Goal: Task Accomplishment & Management: Use online tool/utility

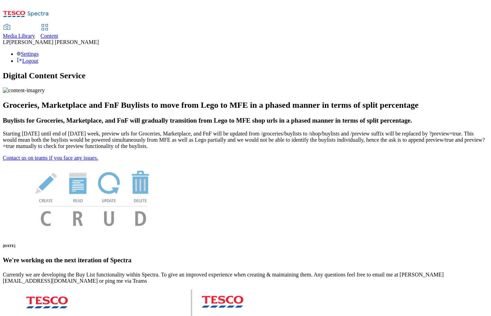
click at [35, 33] on span "Media Library" at bounding box center [19, 36] width 32 height 6
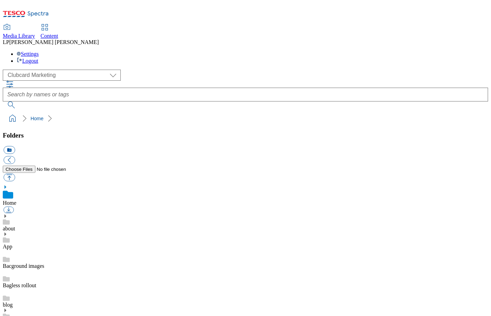
scroll to position [1, 0]
click at [58, 33] on span "Content" at bounding box center [50, 36] width 18 height 6
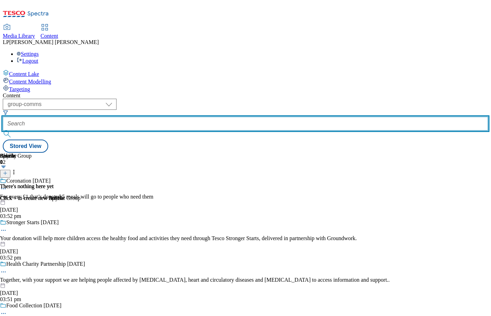
click at [202, 117] on input "text" at bounding box center [245, 124] width 485 height 14
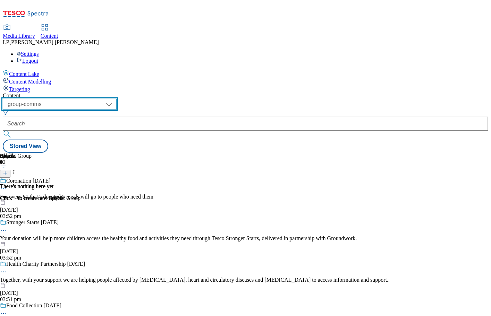
click at [117, 99] on select "dotcom-cz dotcom-hu dotcom-sk fnf-uk ghs-roi ghs-uk group-comms ighs-cz ighs-hu…" at bounding box center [60, 104] width 114 height 11
select select "ghs-uk"
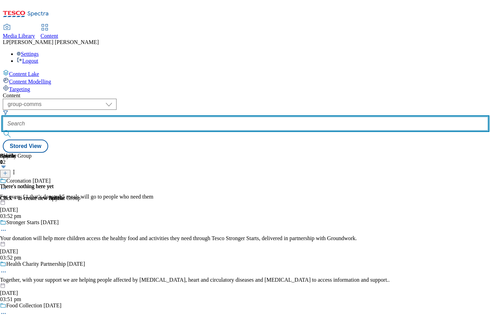
click at [199, 117] on input "text" at bounding box center [245, 124] width 485 height 14
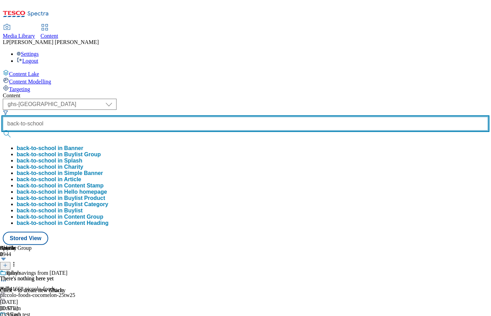
type input "back-to-school"
click at [3, 131] on button "submit" at bounding box center [8, 134] width 10 height 7
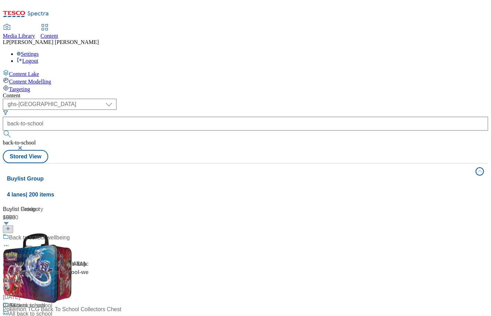
scroll to position [287, 0]
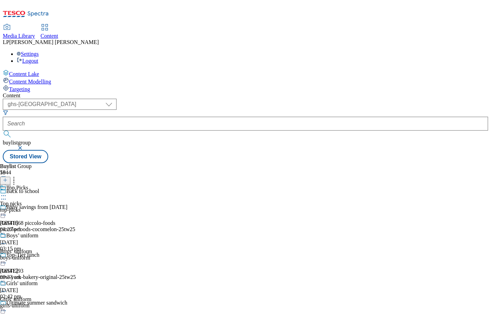
click at [76, 185] on div "Top Picks Top picks top-picks 11 Aug 2025 04:27 pm" at bounding box center [38, 209] width 76 height 48
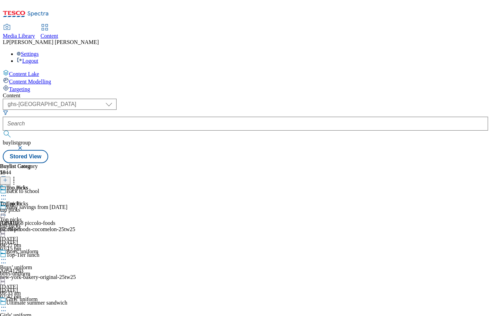
scroll to position [344, 0]
click at [7, 193] on icon at bounding box center [3, 196] width 7 height 7
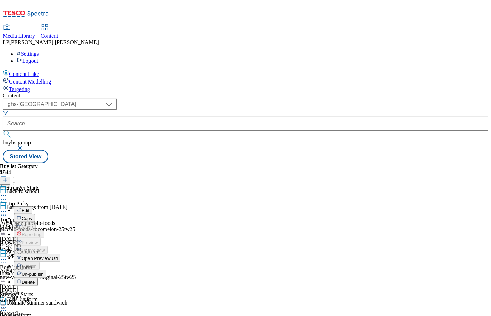
scroll to position [344, 0]
click at [60, 243] on div "Stronger Starts Edit Copy Move Reporting Preview Un-preview Open Preview Url Pu…" at bounding box center [30, 254] width 60 height 139
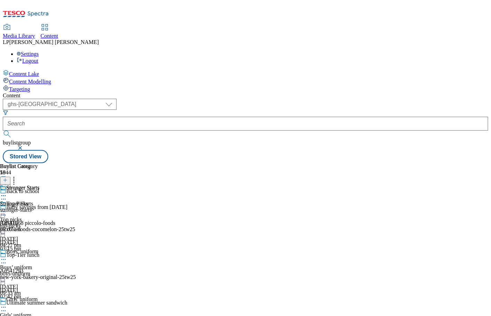
scroll to position [0, 0]
click at [6, 212] on circle at bounding box center [5, 212] width 1 height 1
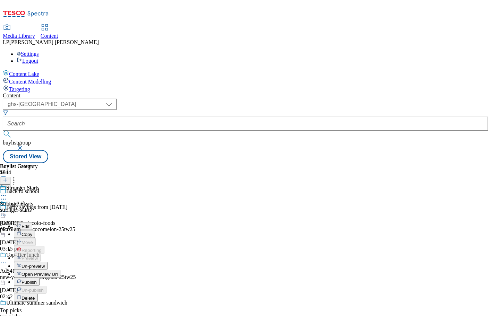
drag, startPoint x: 298, startPoint y: 123, endPoint x: 291, endPoint y: 132, distance: 11.6
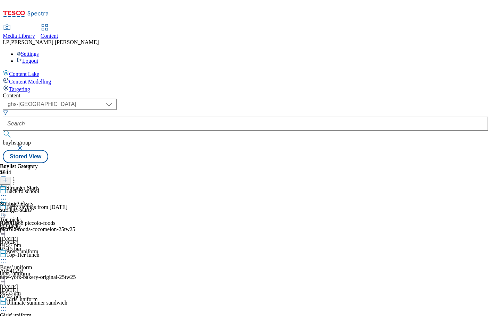
click at [76, 201] on div "Top Picks Top picks top-picks 11 Aug 2025 04:27 pm" at bounding box center [38, 225] width 76 height 48
click at [7, 193] on icon at bounding box center [3, 196] width 7 height 7
click at [38, 215] on div "Buylist Category 1 Top picks Top picks top picks 11 Aug 2025 02:18 pm" at bounding box center [19, 197] width 38 height 69
click at [7, 193] on icon at bounding box center [3, 196] width 7 height 7
click at [358, 93] on div "Content ( optional ) dotcom-cz dotcom-hu dotcom-sk fnf-uk ghs-roi ghs-uk group-…" at bounding box center [245, 128] width 485 height 71
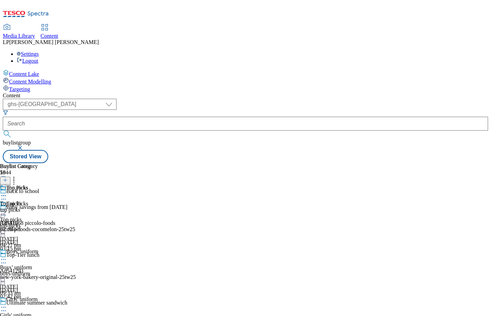
click at [7, 209] on icon at bounding box center [3, 212] width 7 height 7
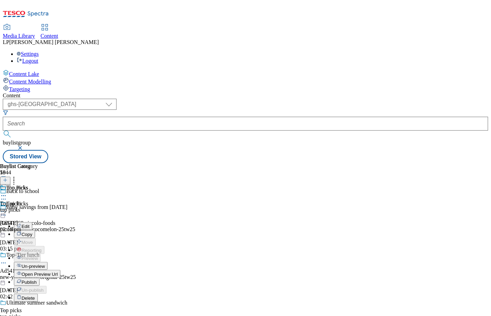
click at [58, 272] on span "Open Preview Url" at bounding box center [40, 274] width 36 height 5
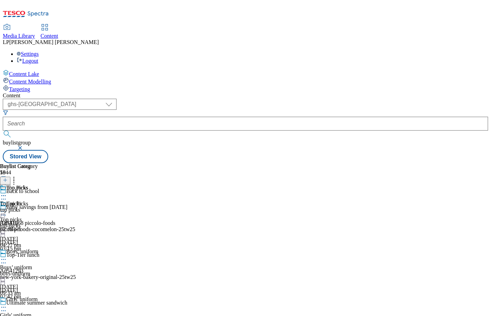
click at [7, 256] on icon at bounding box center [3, 259] width 7 height 7
click at [7, 209] on icon at bounding box center [3, 212] width 7 height 7
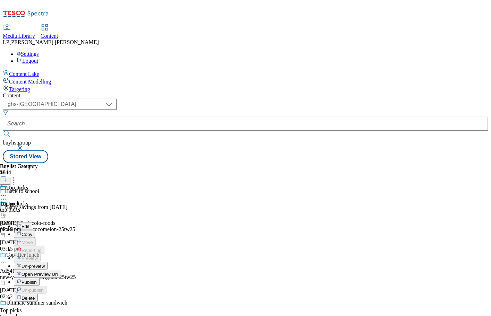
click at [7, 193] on icon at bounding box center [3, 196] width 7 height 7
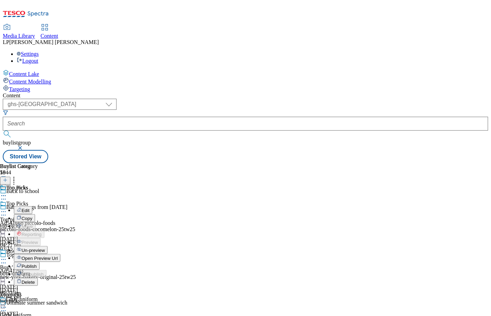
click at [60, 209] on div "Top picks Edit Copy Move Reporting Preview Un-preview Open Preview Url Publish …" at bounding box center [30, 254] width 60 height 139
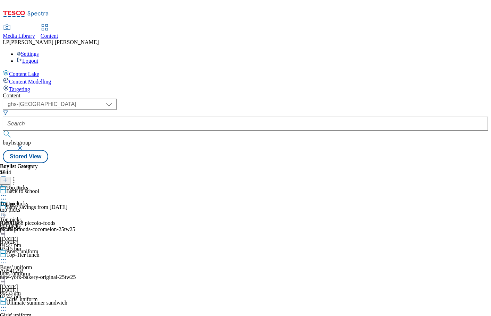
click at [7, 193] on icon at bounding box center [3, 196] width 7 height 7
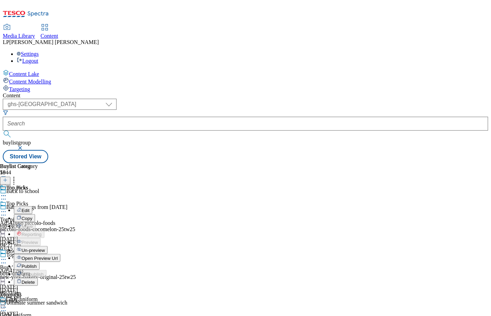
click at [60, 205] on div "Top picks Edit Copy Move Reporting Preview Un-preview Open Preview Url Publish …" at bounding box center [30, 254] width 60 height 139
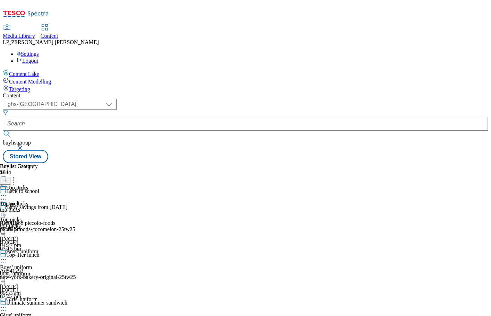
click at [4, 212] on circle at bounding box center [3, 212] width 1 height 1
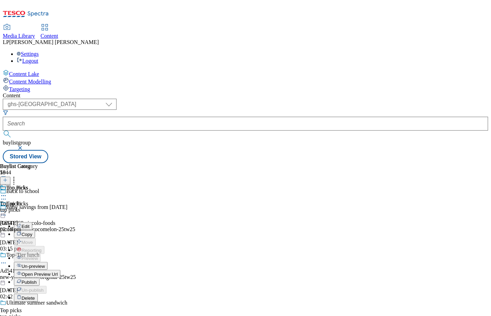
click at [37, 280] on span "Publish" at bounding box center [29, 282] width 15 height 5
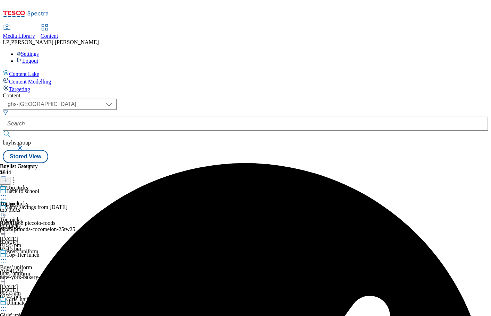
scroll to position [243, 0]
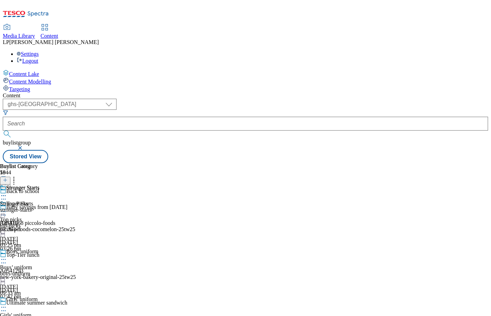
click at [76, 185] on div "Stronger Starts" at bounding box center [38, 193] width 76 height 16
click at [7, 193] on icon at bounding box center [3, 196] width 7 height 7
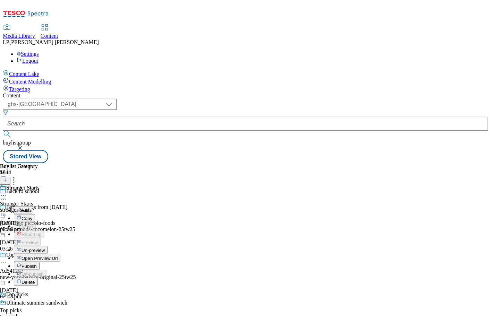
click at [32, 206] on button "Edit" at bounding box center [23, 210] width 18 height 8
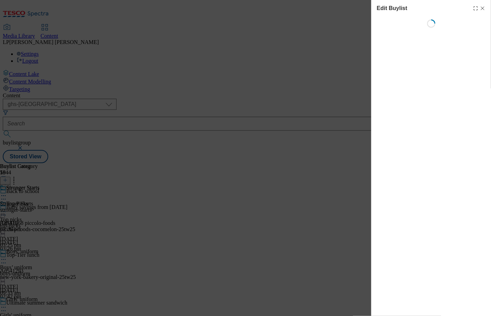
select select "tactical"
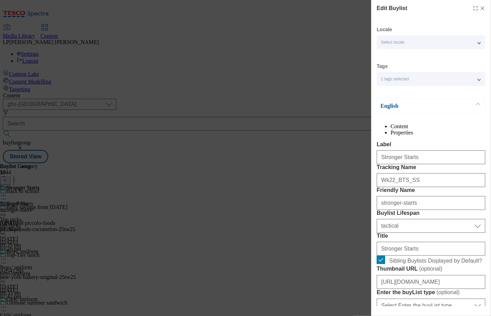
select select "Banner"
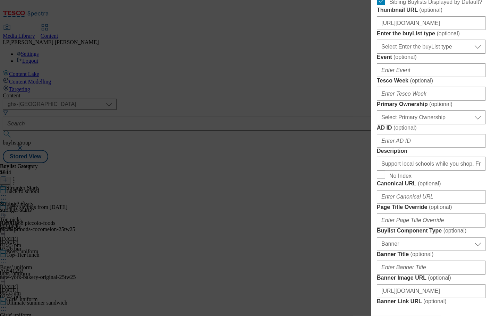
scroll to position [264, 0]
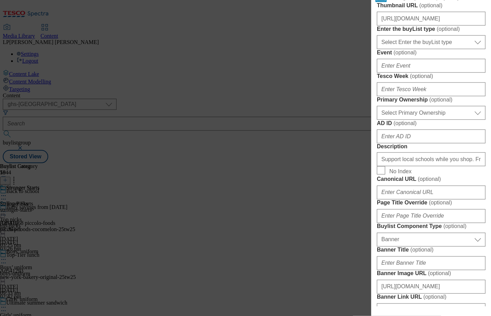
checkbox input "false"
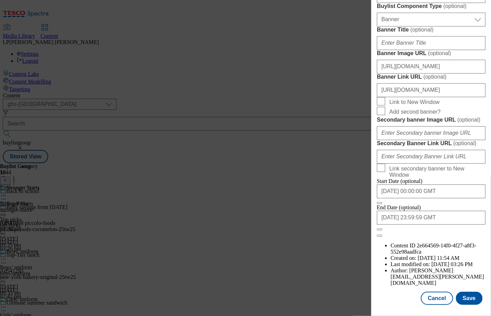
scroll to position [723, 0]
click at [466, 302] on button "Save" at bounding box center [469, 298] width 27 height 13
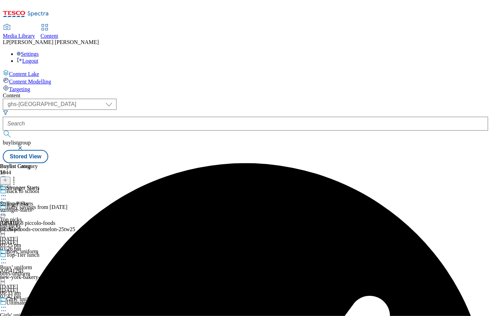
click at [4, 196] on circle at bounding box center [3, 196] width 1 height 1
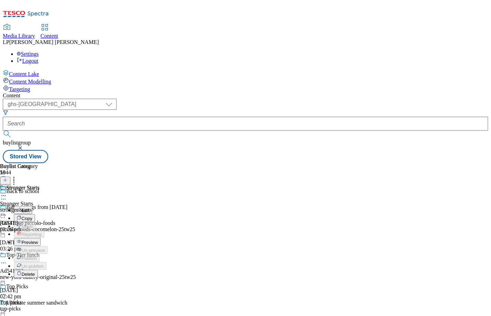
click at [76, 238] on li "Preview" at bounding box center [45, 242] width 62 height 8
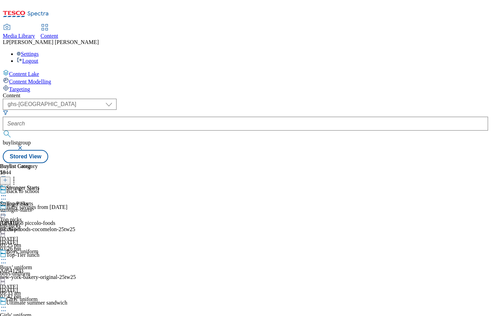
click at [7, 193] on icon at bounding box center [3, 196] width 7 height 7
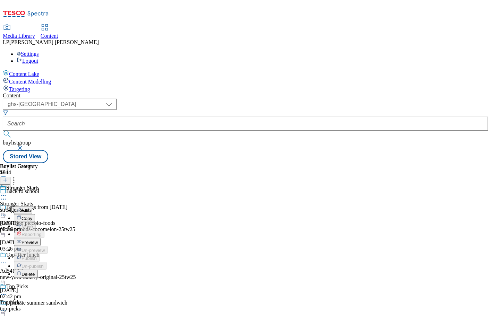
click at [38, 240] on span "Preview" at bounding box center [30, 242] width 16 height 5
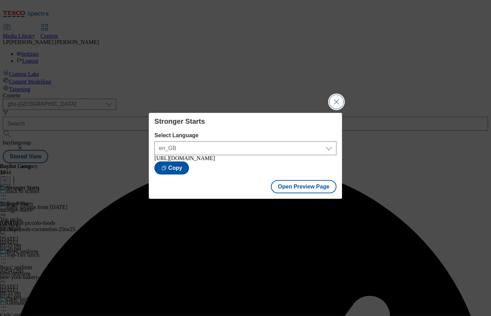
click at [336, 98] on button "Close Modal" at bounding box center [337, 102] width 14 height 14
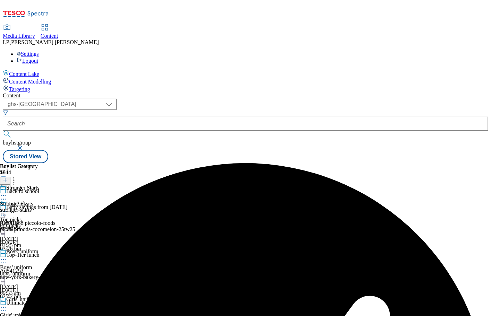
click at [7, 193] on icon at bounding box center [3, 196] width 7 height 7
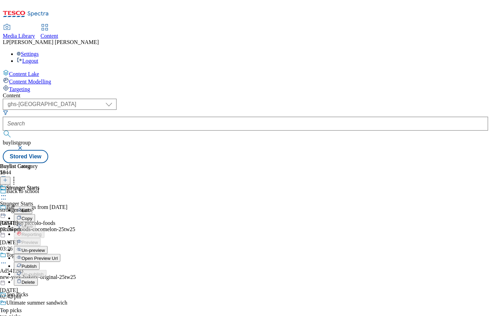
click at [37, 264] on span "Publish" at bounding box center [29, 266] width 15 height 5
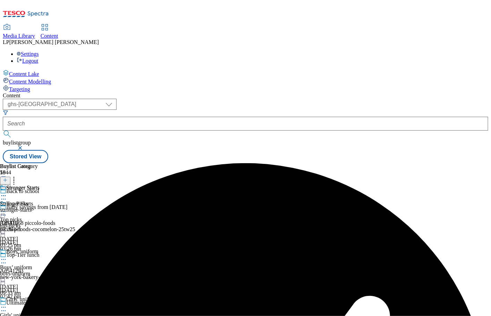
click at [7, 193] on icon at bounding box center [3, 196] width 7 height 7
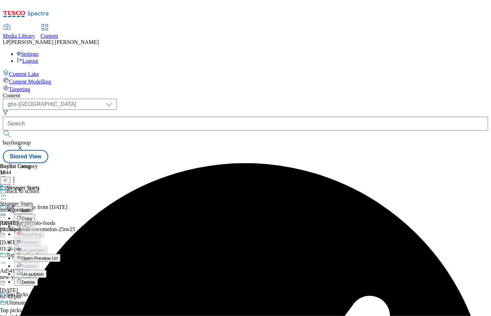
click at [44, 272] on span "Un-publish" at bounding box center [33, 274] width 22 height 5
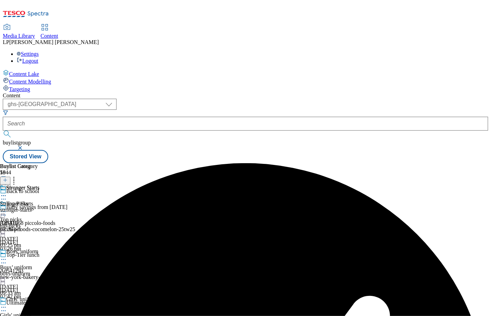
click at [7, 193] on icon at bounding box center [3, 196] width 7 height 7
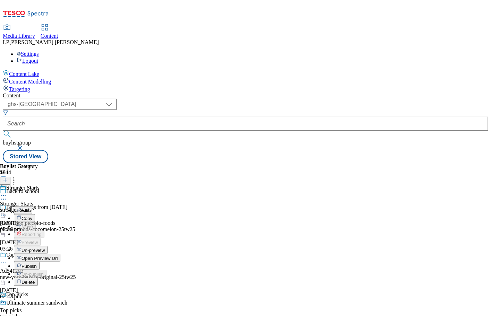
click at [45, 248] on span "Un-preview" at bounding box center [33, 250] width 23 height 5
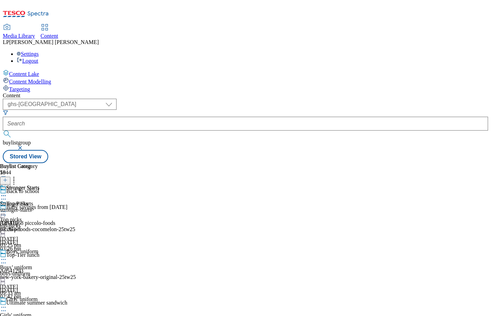
click at [40, 221] on div "Stronger Starts Stronger Starts stronger-starts 12 Aug 2025 03:26 pm" at bounding box center [20, 209] width 40 height 48
click at [316, 99] on div "( optional ) dotcom-cz dotcom-hu dotcom-sk fnf-uk ghs-roi ghs-uk group-comms ig…" at bounding box center [245, 131] width 485 height 65
